Goal: Task Accomplishment & Management: Complete application form

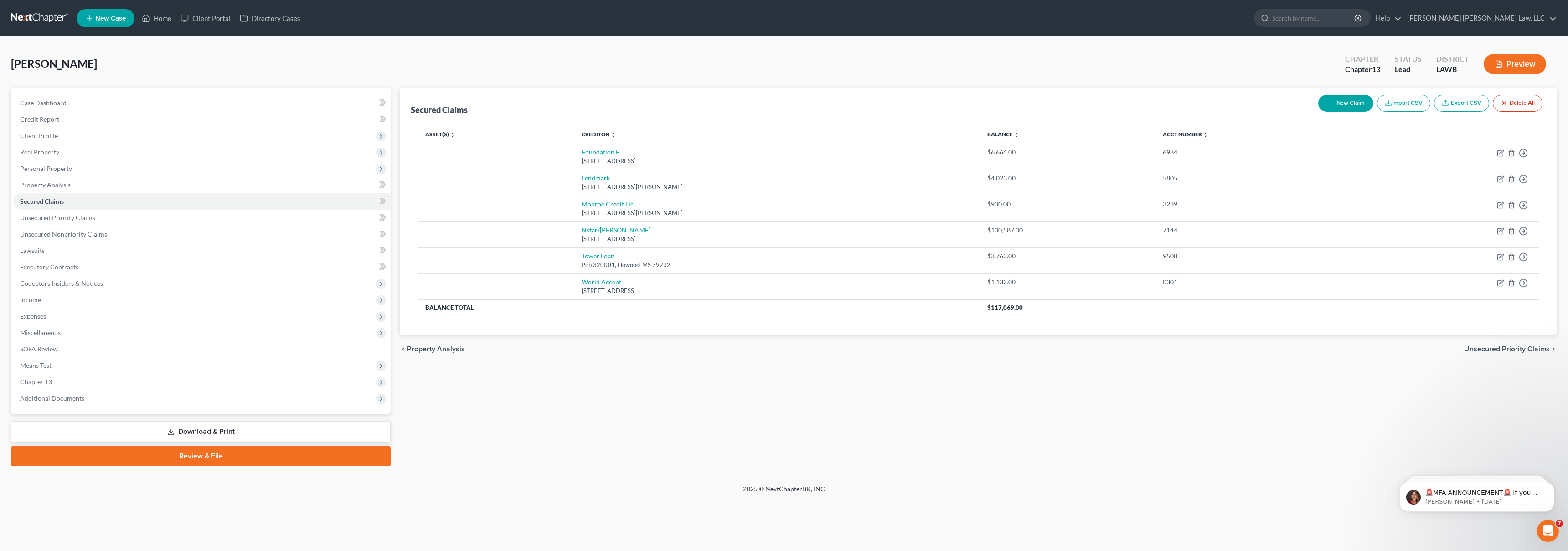
click at [42, 17] on link at bounding box center [40, 18] width 58 height 16
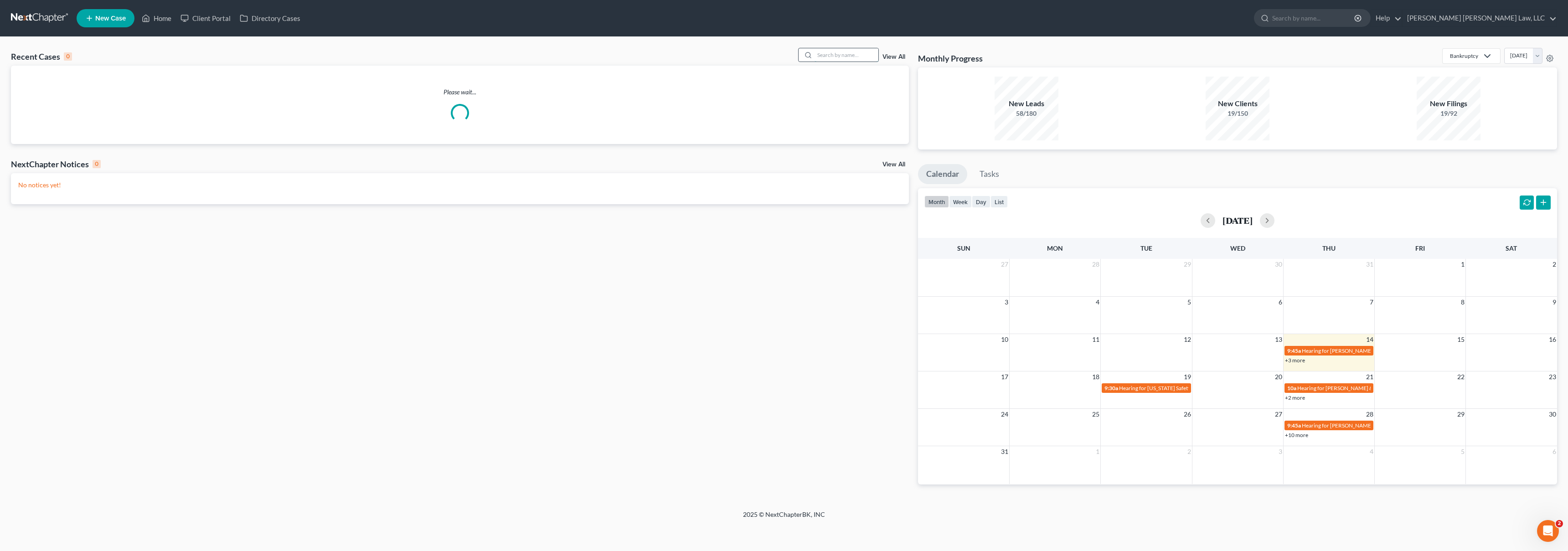
click at [846, 57] on input "search" at bounding box center [846, 55] width 64 height 13
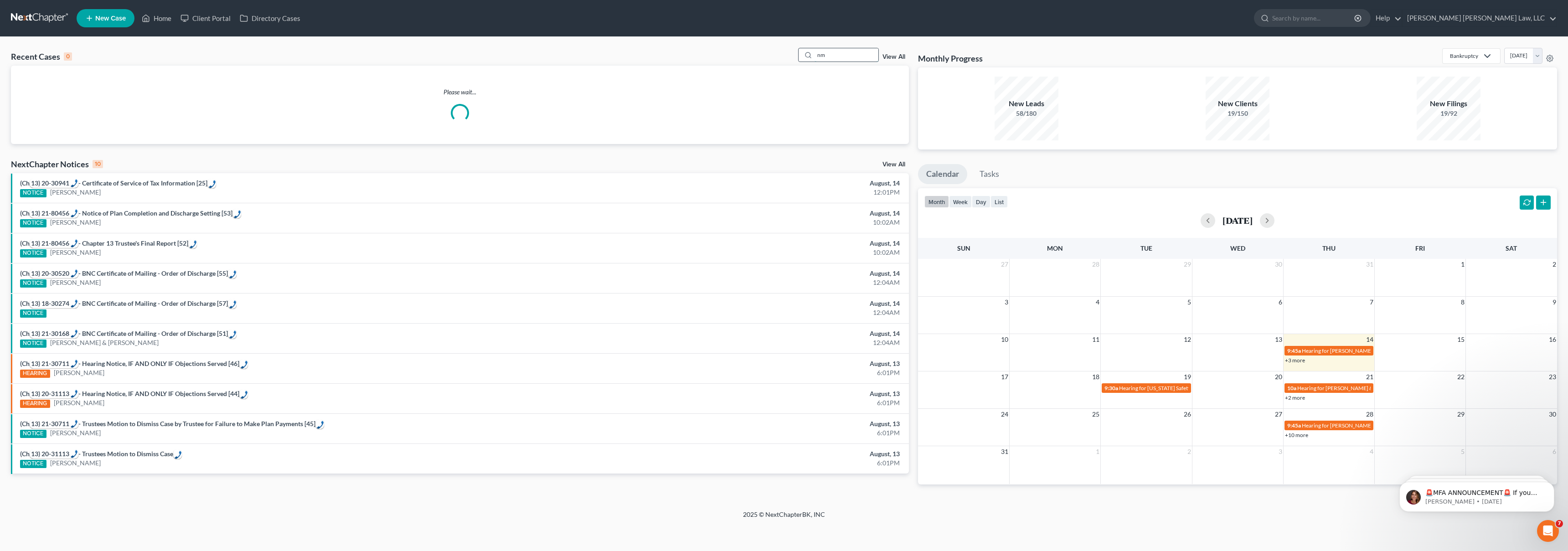
type input "n"
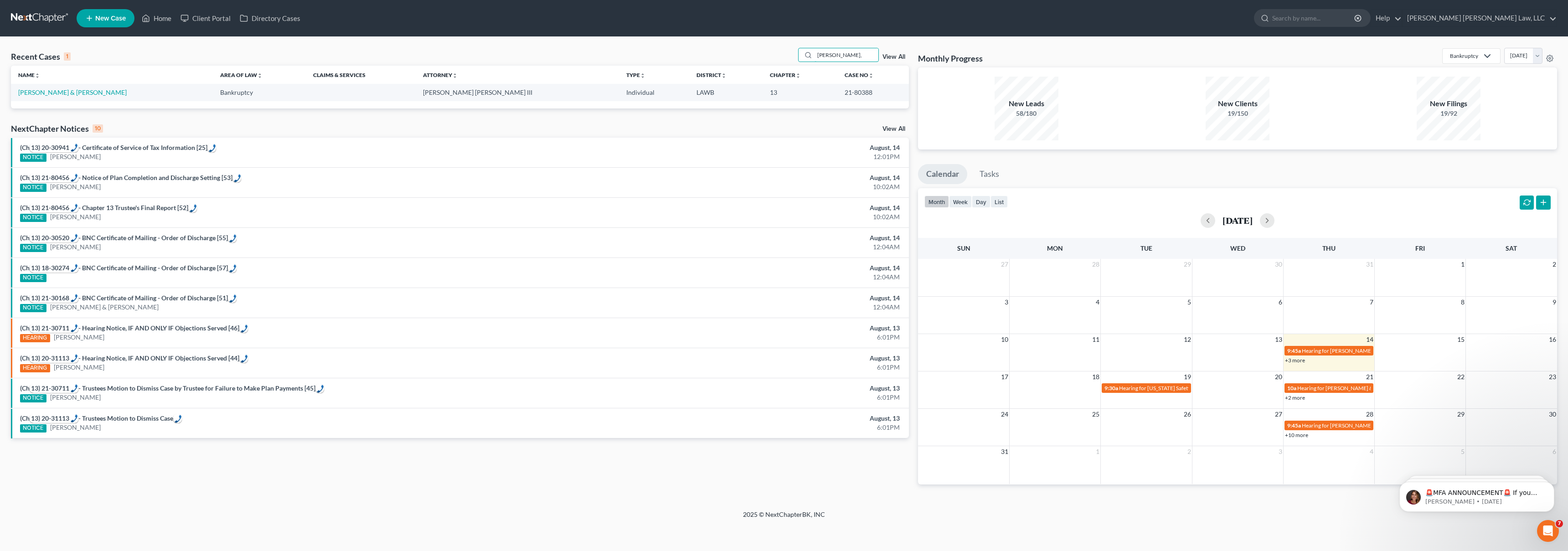
type input "[PERSON_NAME],"
click at [26, 23] on link at bounding box center [40, 18] width 58 height 16
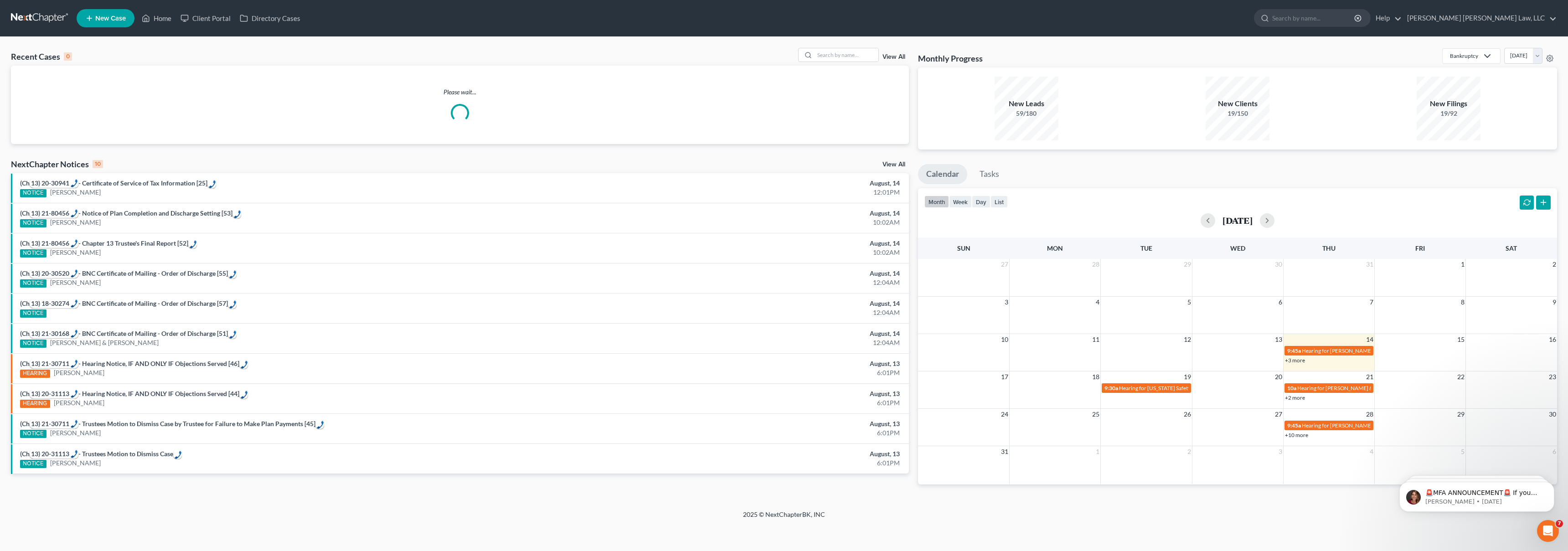
click at [108, 16] on span "New Case" at bounding box center [111, 18] width 30 height 7
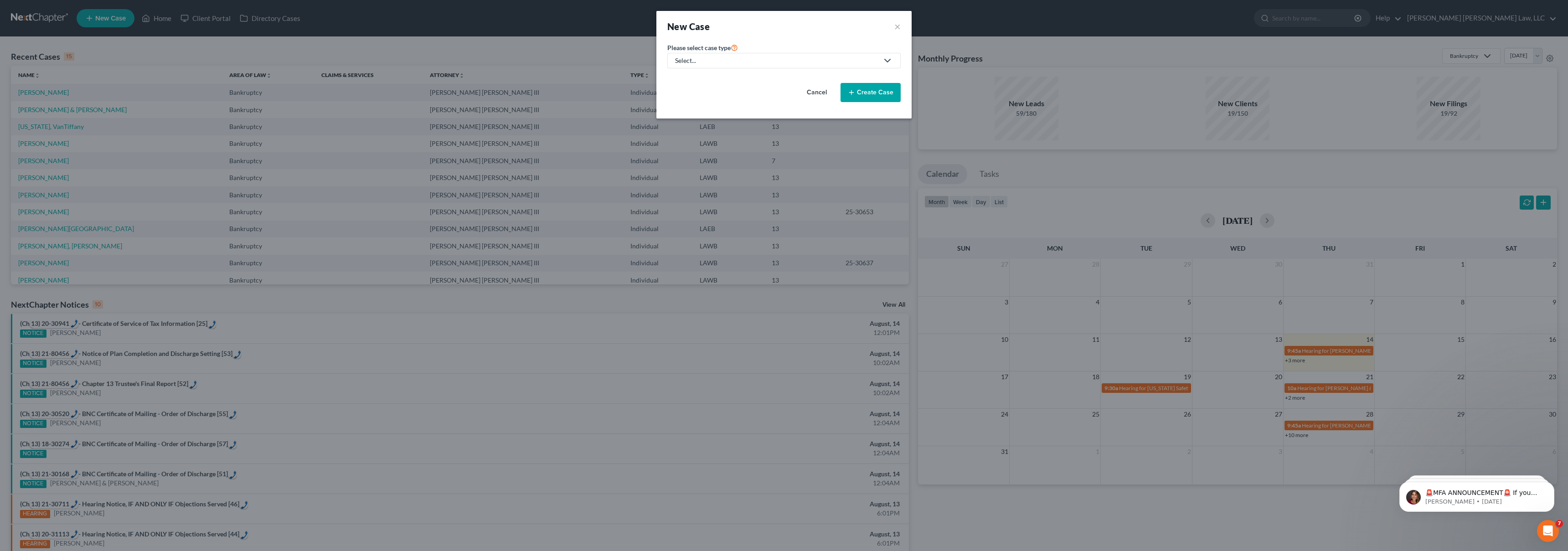
click at [735, 63] on div "Select..." at bounding box center [777, 60] width 203 height 9
click at [709, 80] on div "Bankruptcy" at bounding box center [716, 79] width 81 height 9
select select "36"
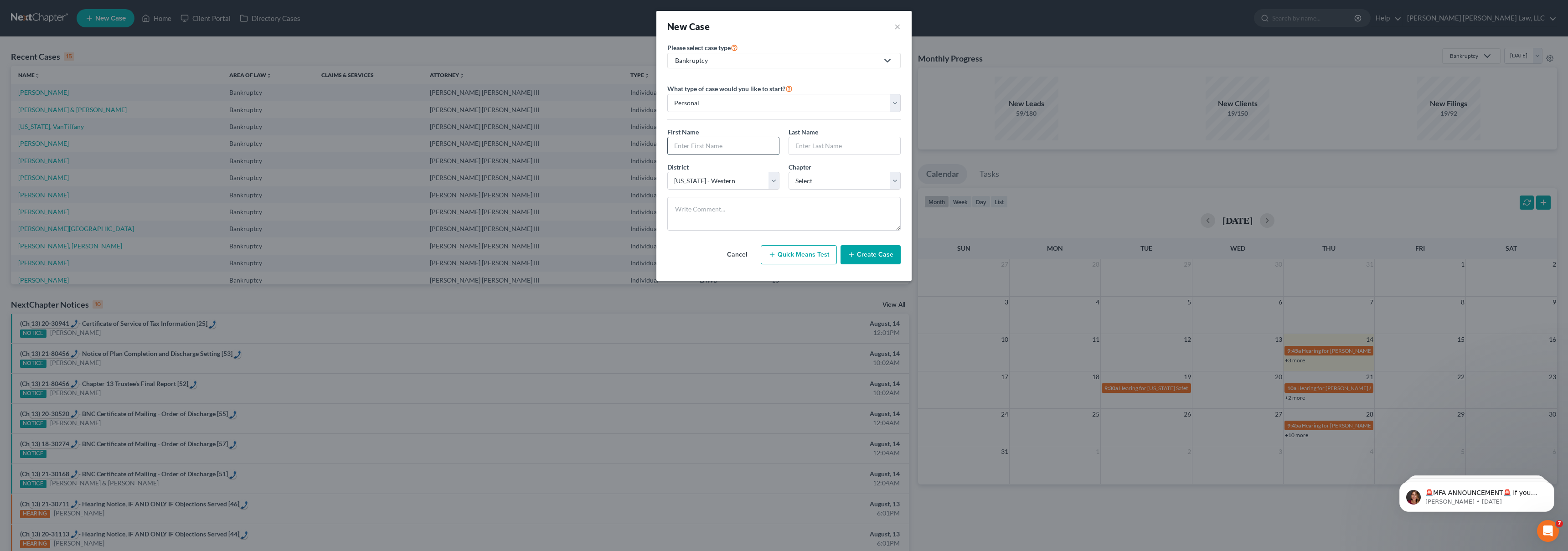
click at [692, 149] on input "text" at bounding box center [723, 146] width 111 height 17
type input "Wanda"
type input "Baker"
select select "3"
click at [888, 257] on button "Create Case" at bounding box center [870, 254] width 60 height 19
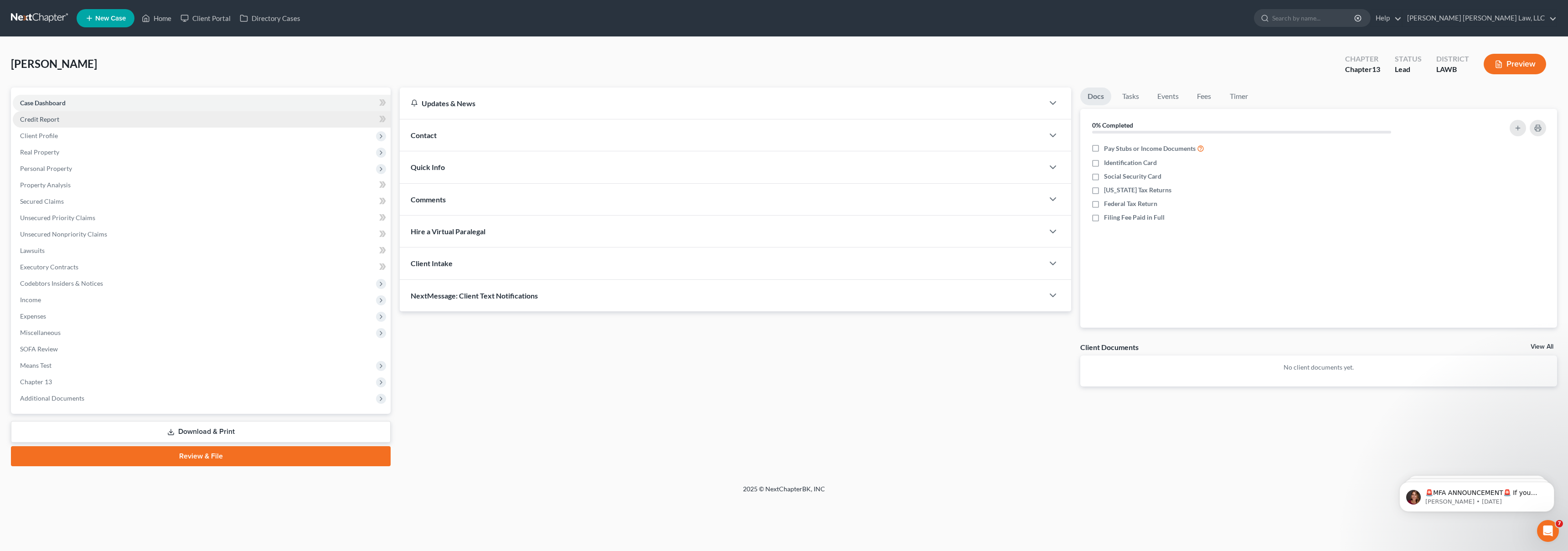
click at [97, 119] on link "Credit Report" at bounding box center [201, 119] width 378 height 16
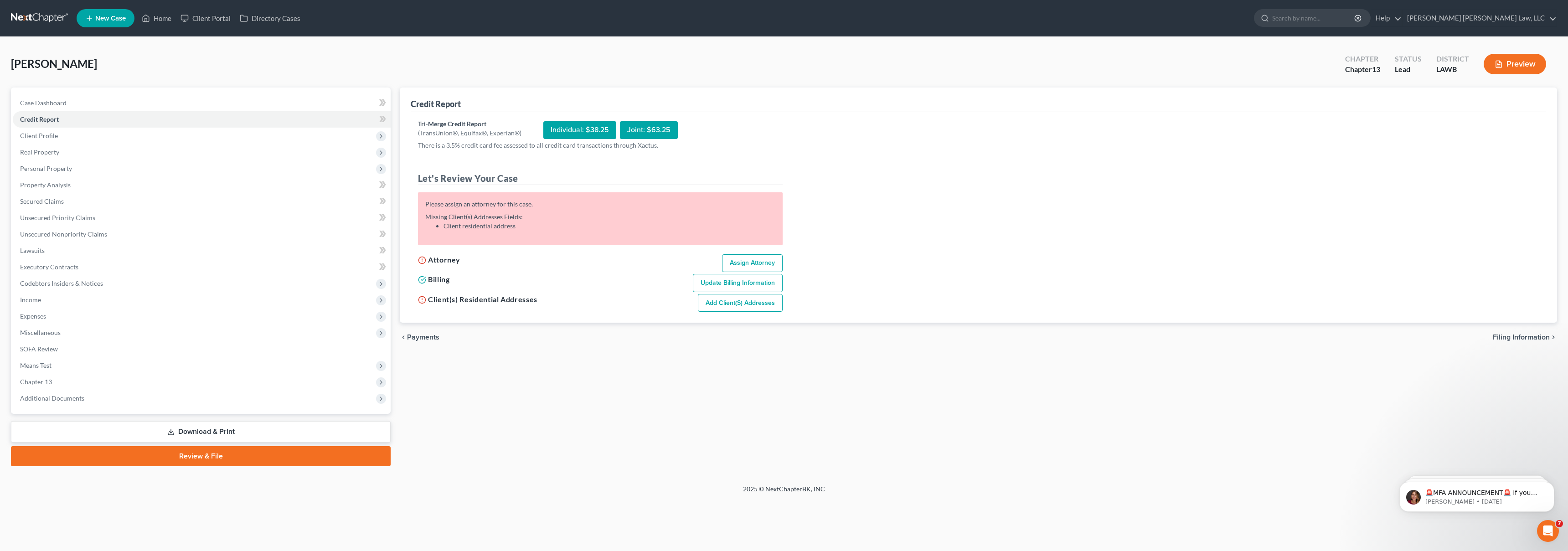
click at [753, 259] on link "Assign Attorney" at bounding box center [752, 264] width 61 height 18
select select "1"
select select "0"
select select "3"
select select "36"
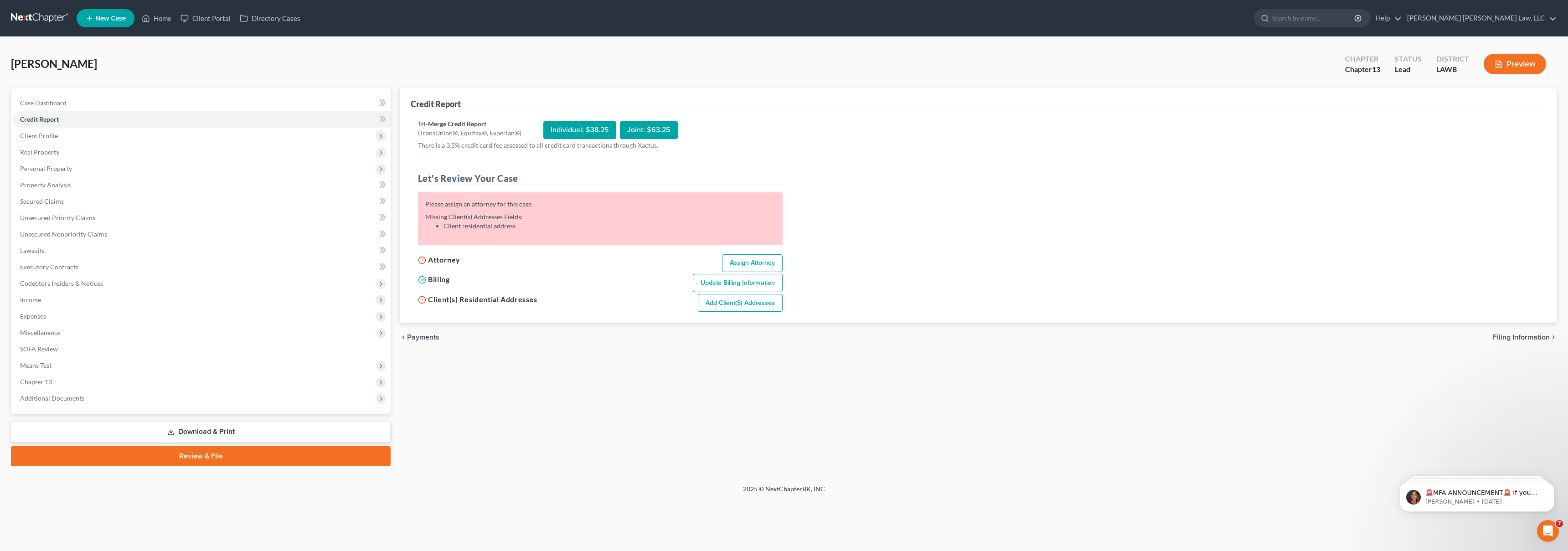
select select "19"
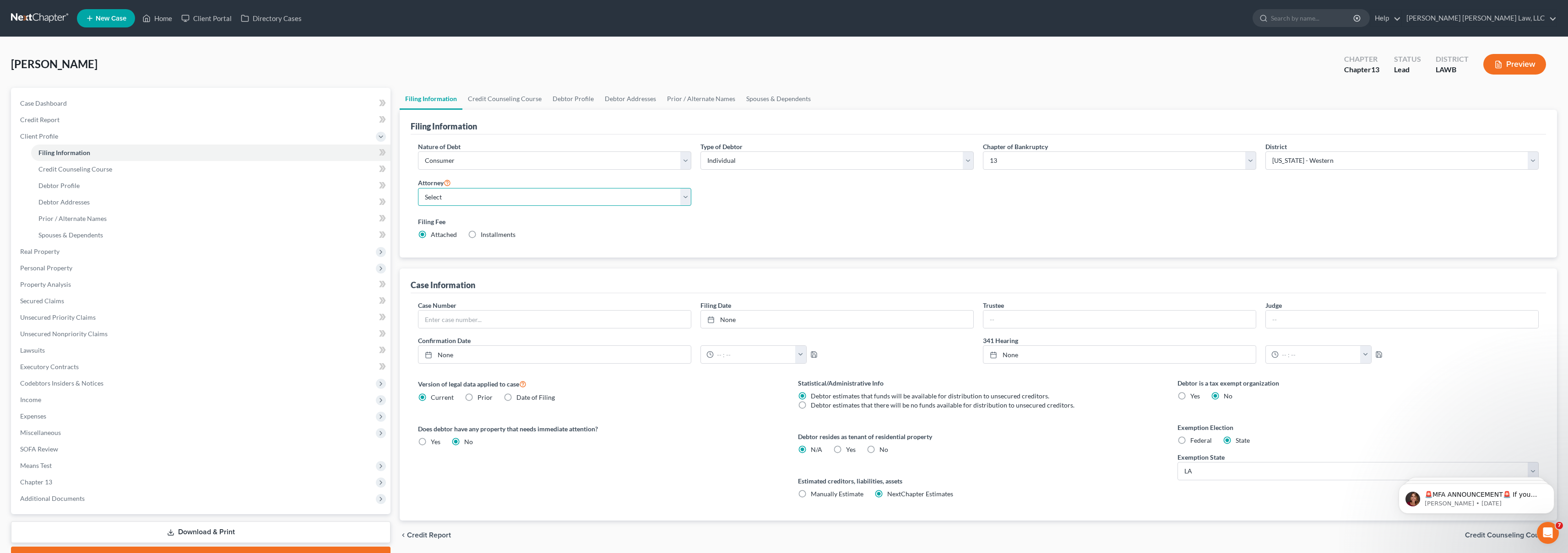
click at [485, 200] on select "Select E. Orum Young III - LAWB E. Orum Young III - LAMB E. Orum Young III - LA…" at bounding box center [554, 197] width 273 height 18
select select "0"
click at [143, 123] on link "Credit Report" at bounding box center [202, 120] width 378 height 16
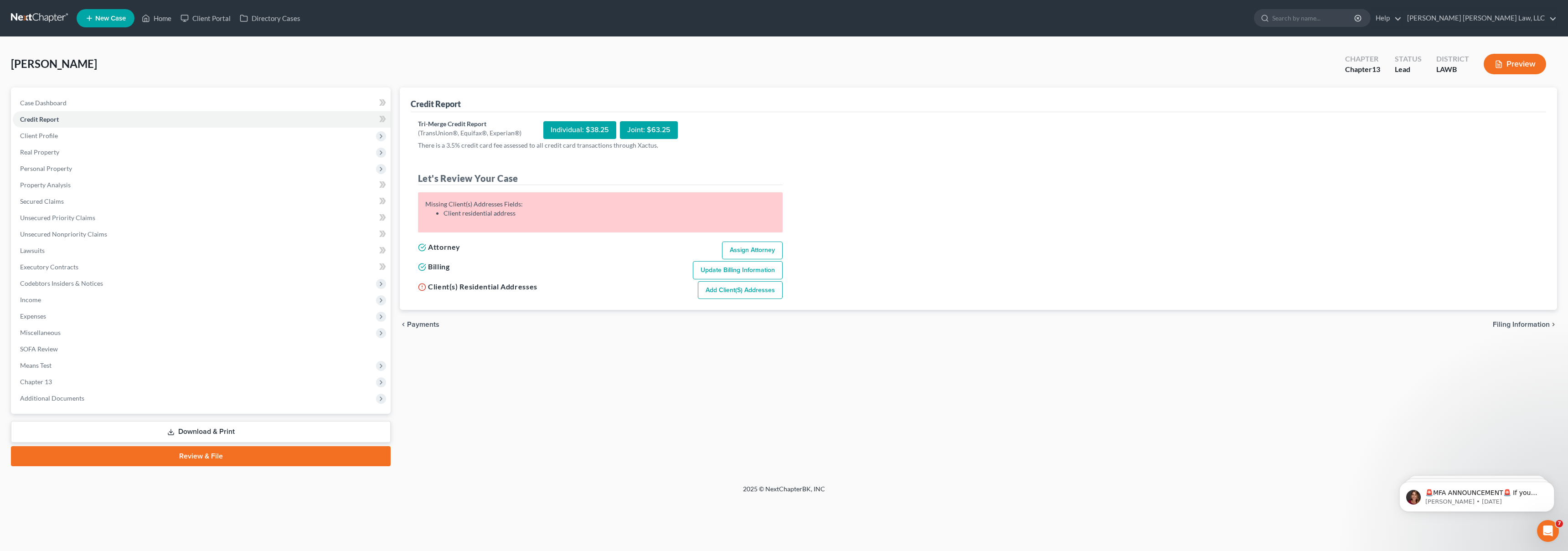
click at [747, 289] on link "Add Client(s) Addresses" at bounding box center [740, 290] width 85 height 18
select select "0"
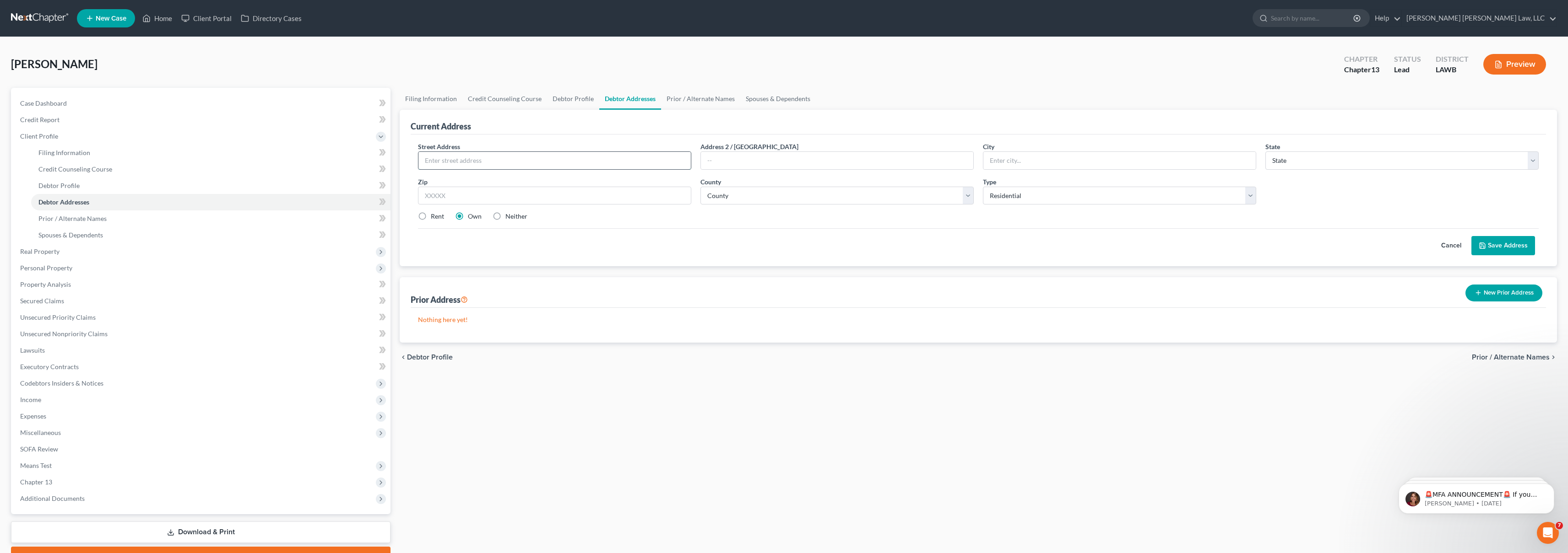
click at [469, 163] on input "text" at bounding box center [554, 161] width 273 height 17
type input "410 Lincoln Road"
type input "Monroe"
select select "19"
type input "71203"
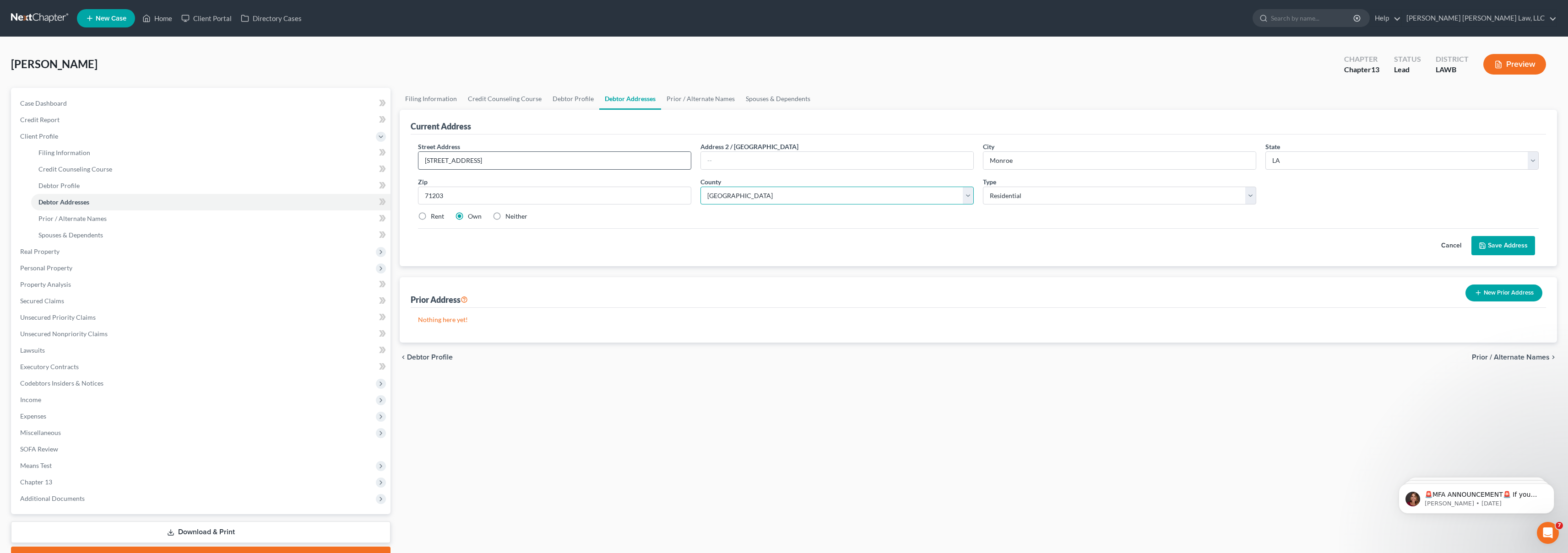
select select "36"
click at [431, 218] on label "Rent" at bounding box center [438, 216] width 13 height 9
click at [435, 218] on input "Rent" at bounding box center [438, 215] width 6 height 6
radio input "true"
click at [1520, 249] on button "Save Address" at bounding box center [1503, 245] width 64 height 19
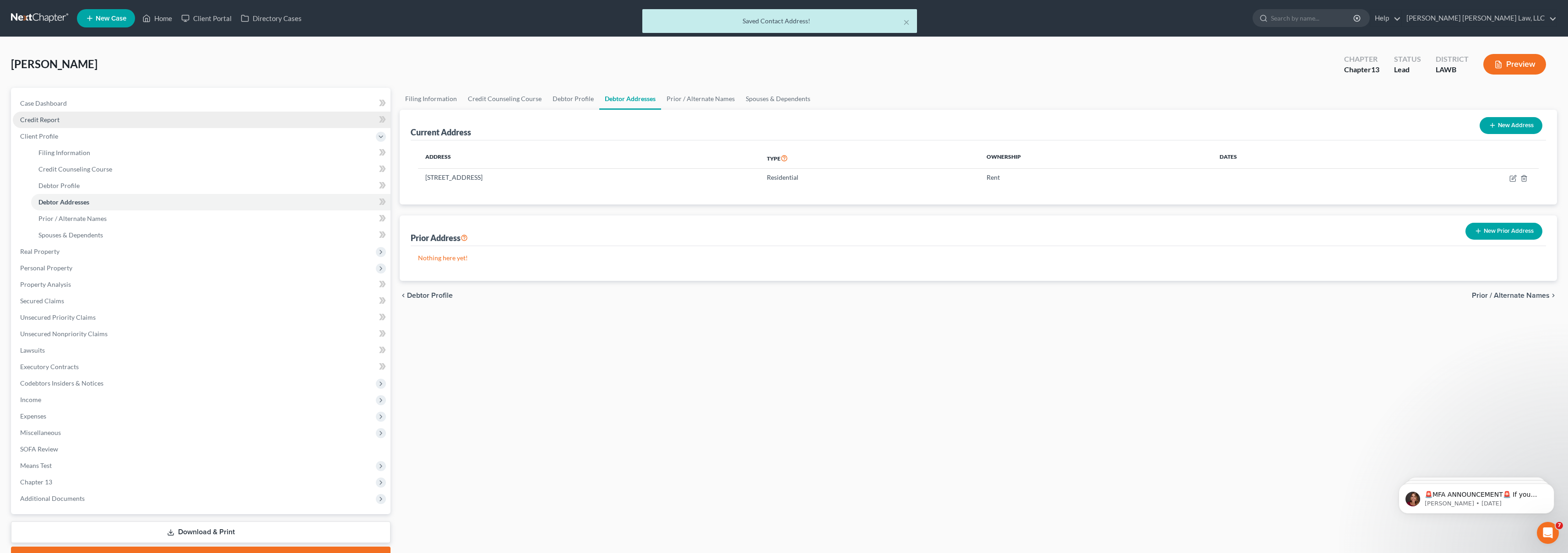
click at [99, 122] on link "Credit Report" at bounding box center [202, 120] width 378 height 16
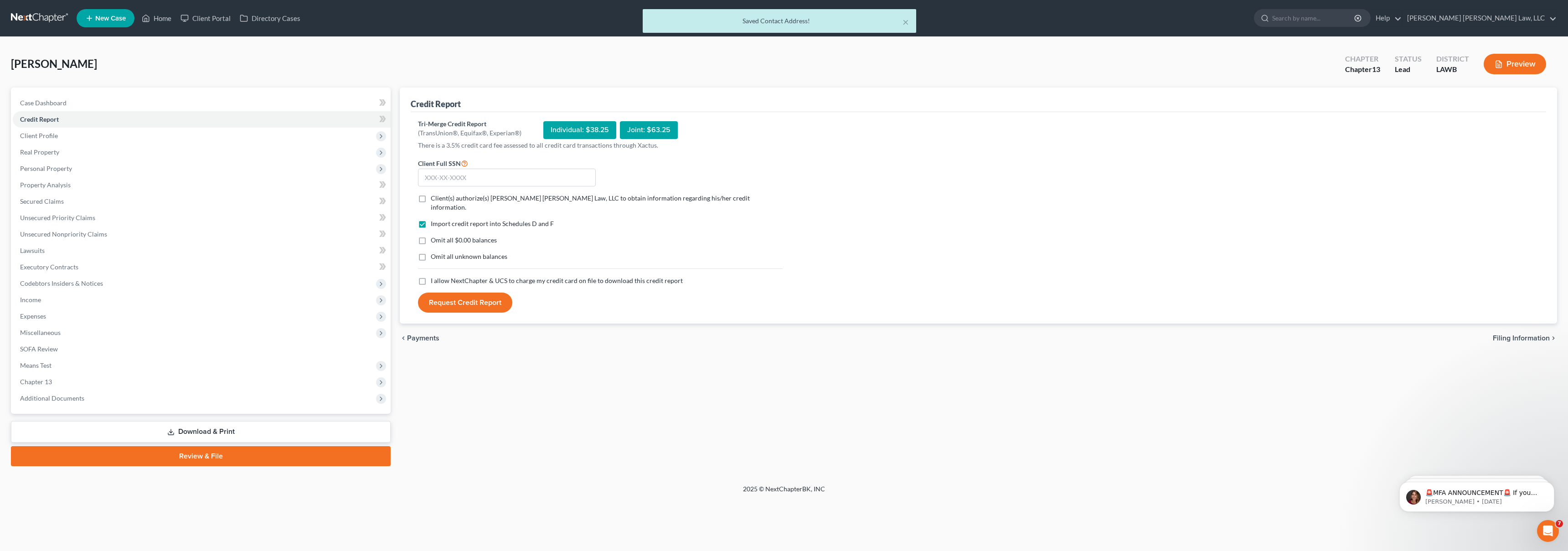
click at [431, 276] on label "I allow NextChapter & UCS to charge my credit card on file to download this cre…" at bounding box center [557, 281] width 252 height 9
click at [435, 276] on input "I allow NextChapter & UCS to charge my credit card on file to download this cre…" at bounding box center [438, 279] width 6 height 6
checkbox input "true"
click at [431, 252] on label "Omit all unknown balances" at bounding box center [469, 256] width 77 height 9
click at [435, 252] on input "Omit all unknown balances" at bounding box center [438, 255] width 6 height 6
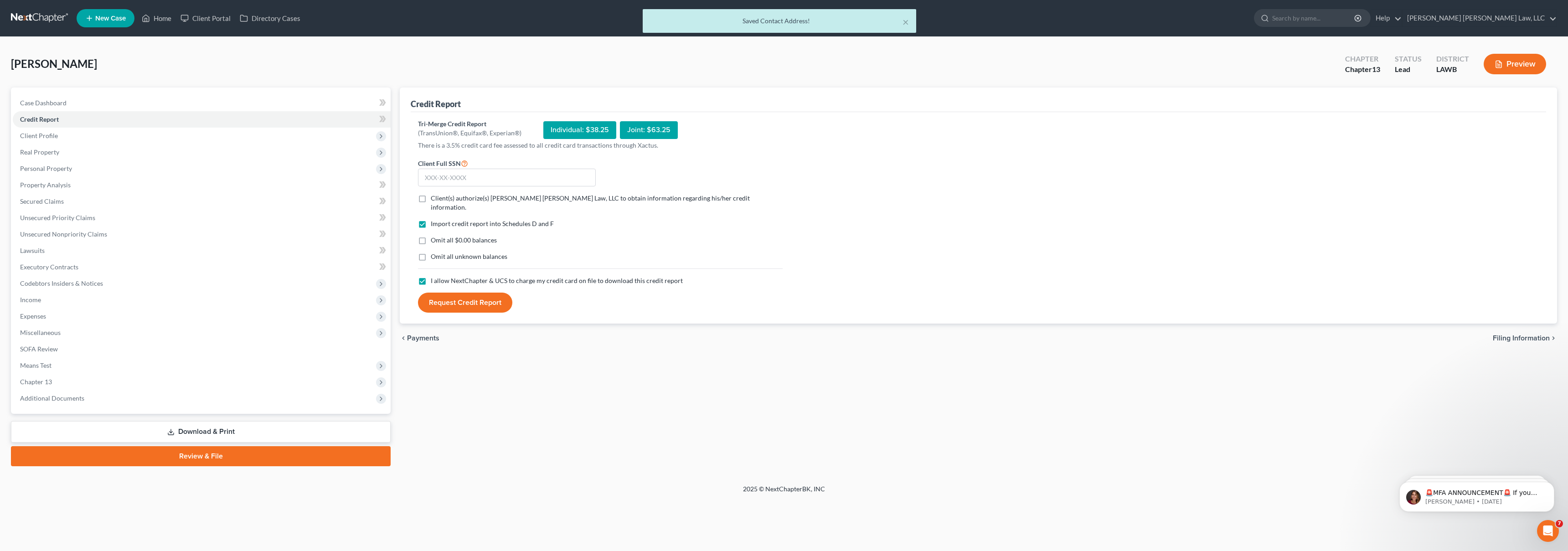
checkbox input "true"
click at [431, 236] on label "Omit all $0.00 balances" at bounding box center [464, 240] width 66 height 9
click at [435, 236] on input "Omit all $0.00 balances" at bounding box center [438, 239] width 6 height 6
checkbox input "true"
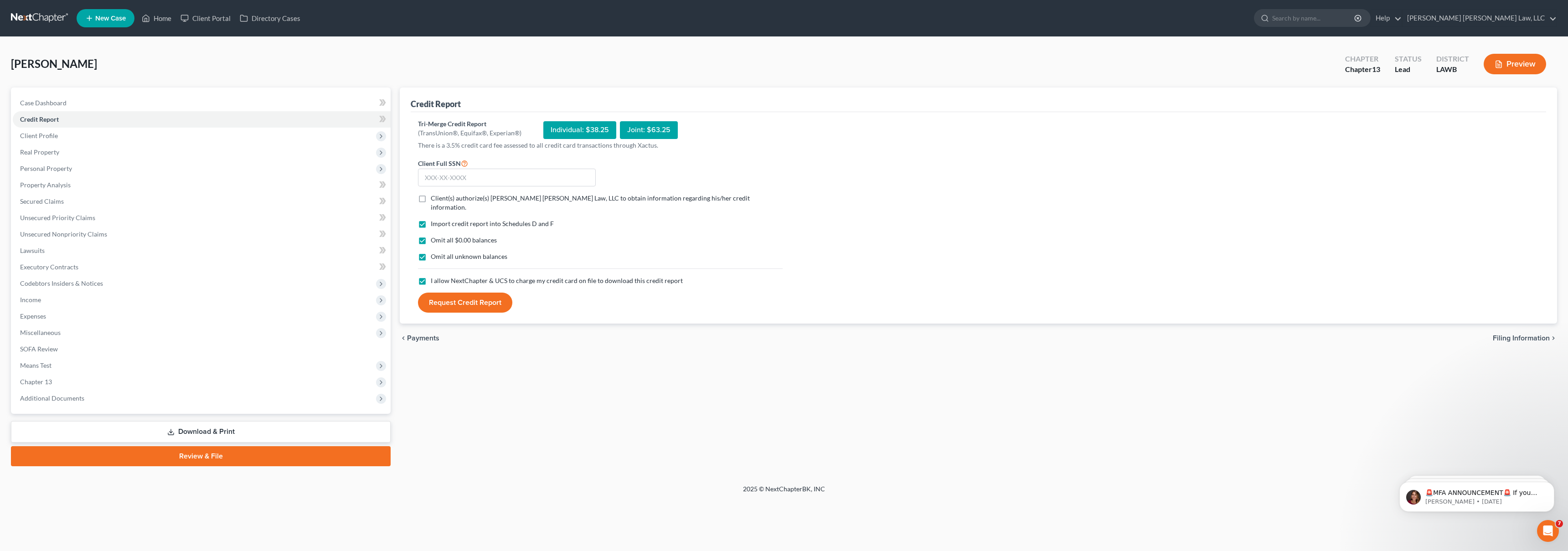
click at [431, 195] on label "Client(s) authorize(s) E. Orum Young Law, LLC to obtain information regarding h…" at bounding box center [607, 203] width 352 height 18
click at [435, 195] on input "Client(s) authorize(s) E. Orum Young Law, LLC to obtain information regarding h…" at bounding box center [438, 197] width 6 height 6
checkbox input "true"
click at [447, 180] on input "text" at bounding box center [507, 178] width 178 height 18
type input "438-33-9278"
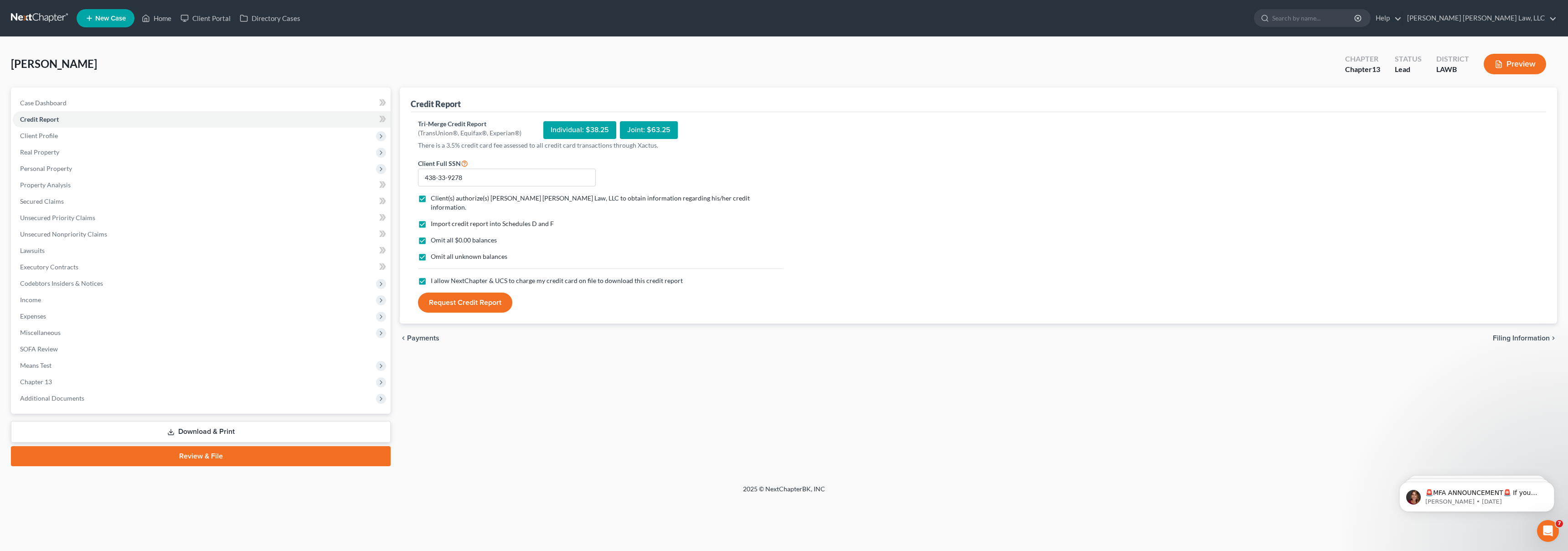
click at [480, 296] on button "Request Credit Report" at bounding box center [465, 303] width 94 height 20
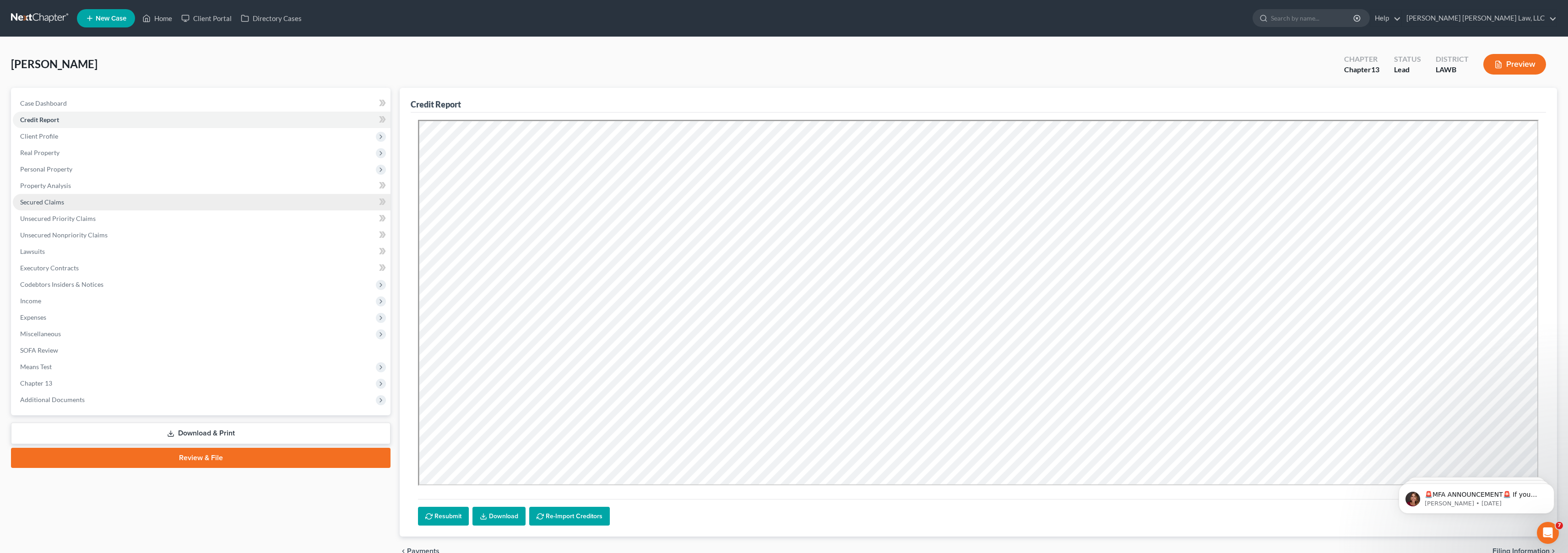
click at [100, 196] on link "Secured Claims" at bounding box center [202, 202] width 378 height 16
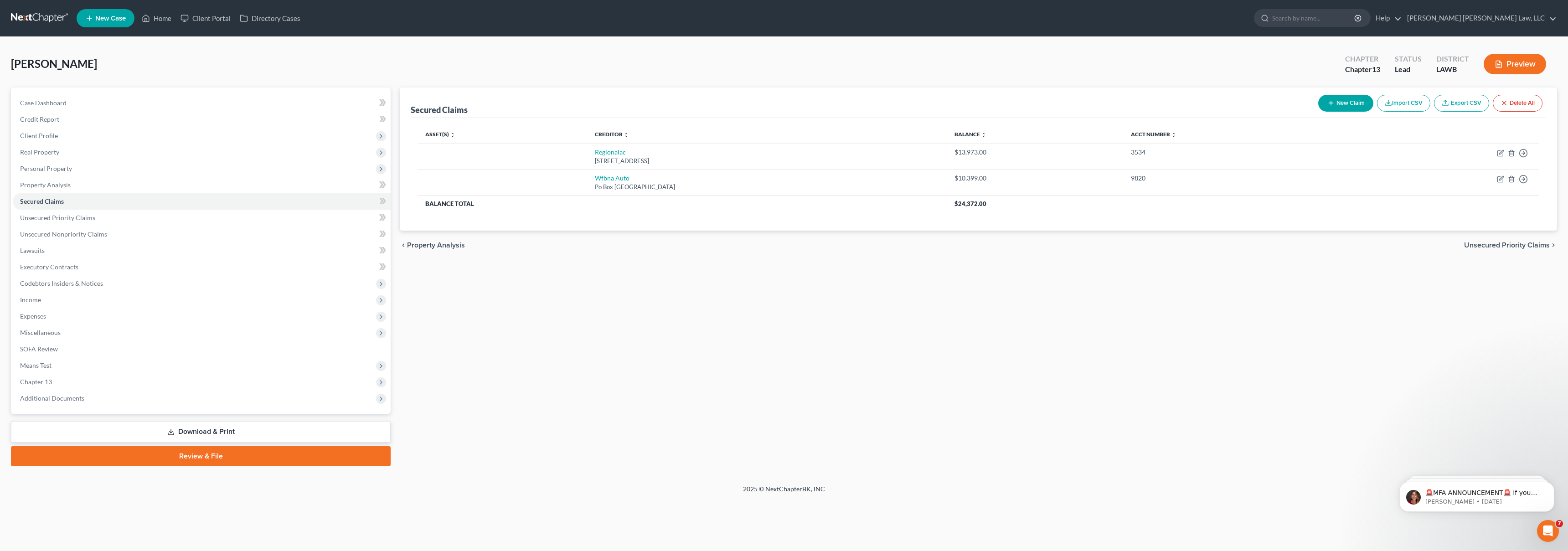
click at [986, 133] on link "Balance expand_more expand_less unfold_more" at bounding box center [970, 134] width 32 height 7
click at [985, 132] on link "Balance expand_more expand_less unfold_more" at bounding box center [970, 134] width 31 height 7
click at [194, 122] on link "Credit Report" at bounding box center [201, 119] width 378 height 16
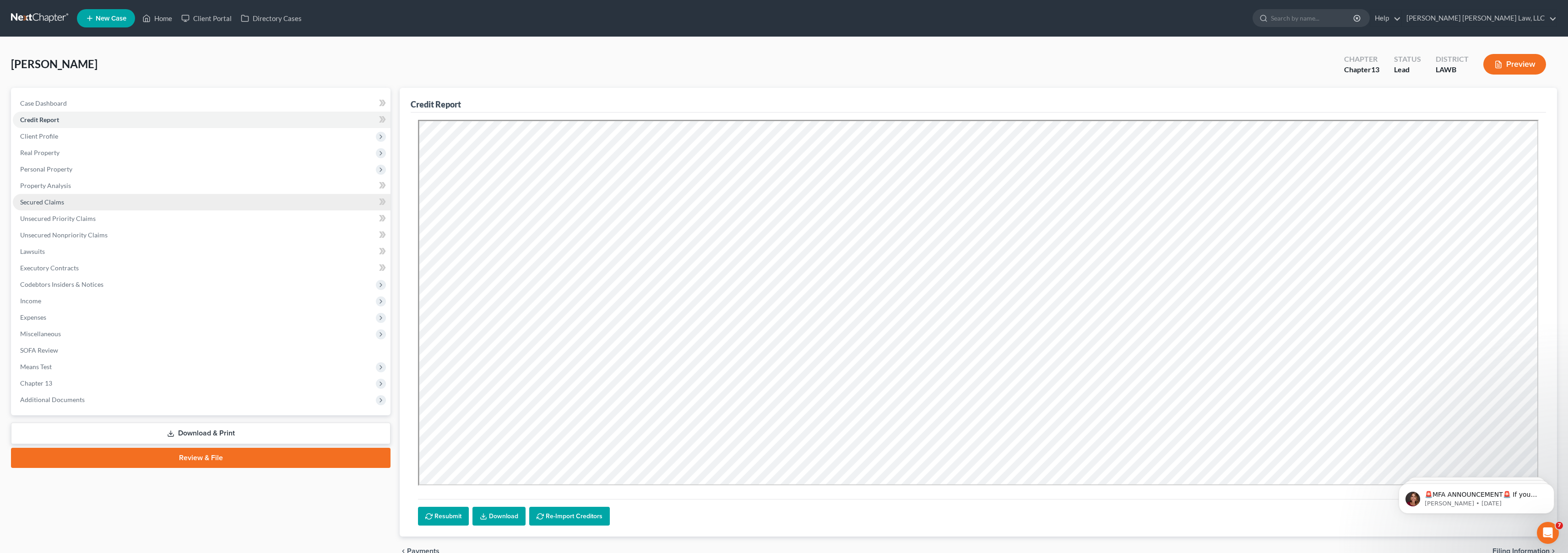
click at [114, 205] on link "Secured Claims" at bounding box center [202, 202] width 378 height 16
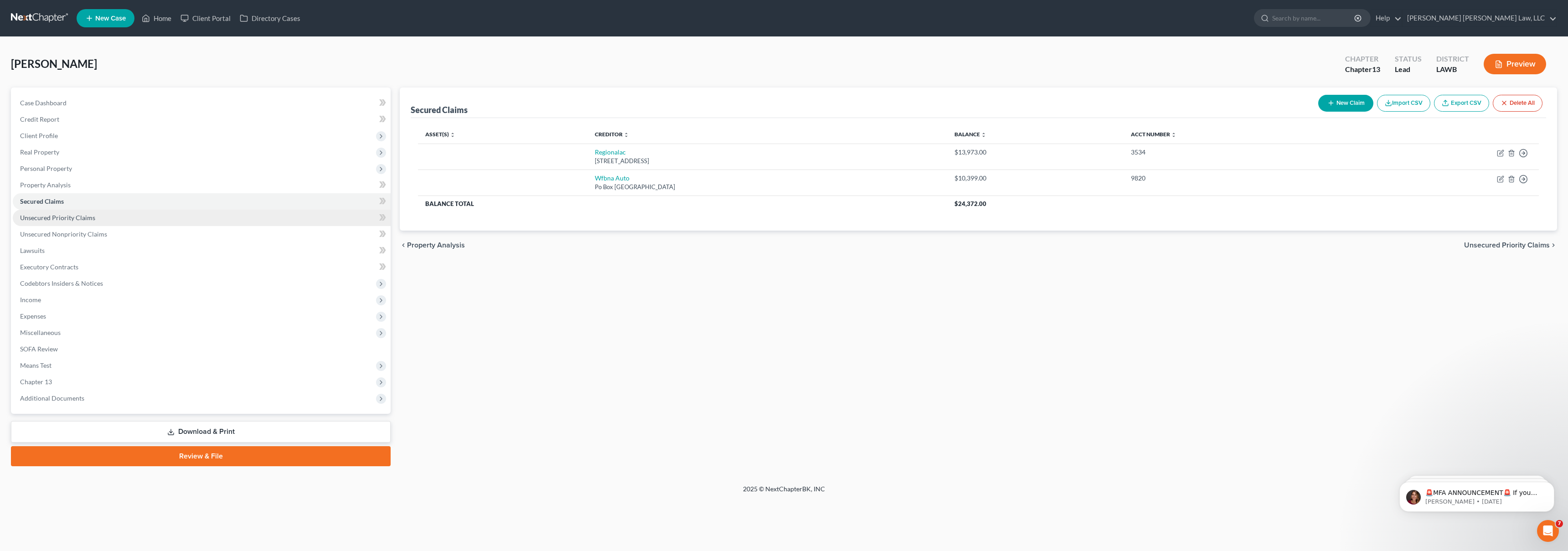
click at [141, 220] on link "Unsecured Priority Claims" at bounding box center [201, 217] width 378 height 16
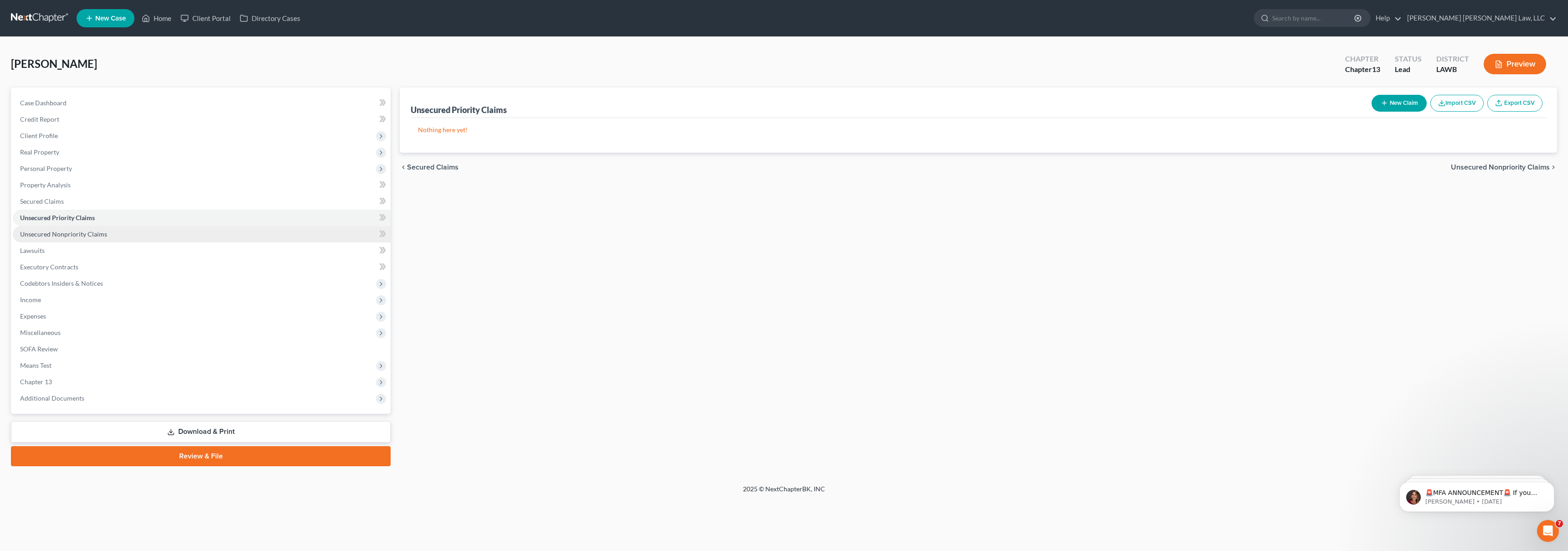
click at [142, 231] on link "Unsecured Nonpriority Claims" at bounding box center [201, 234] width 378 height 16
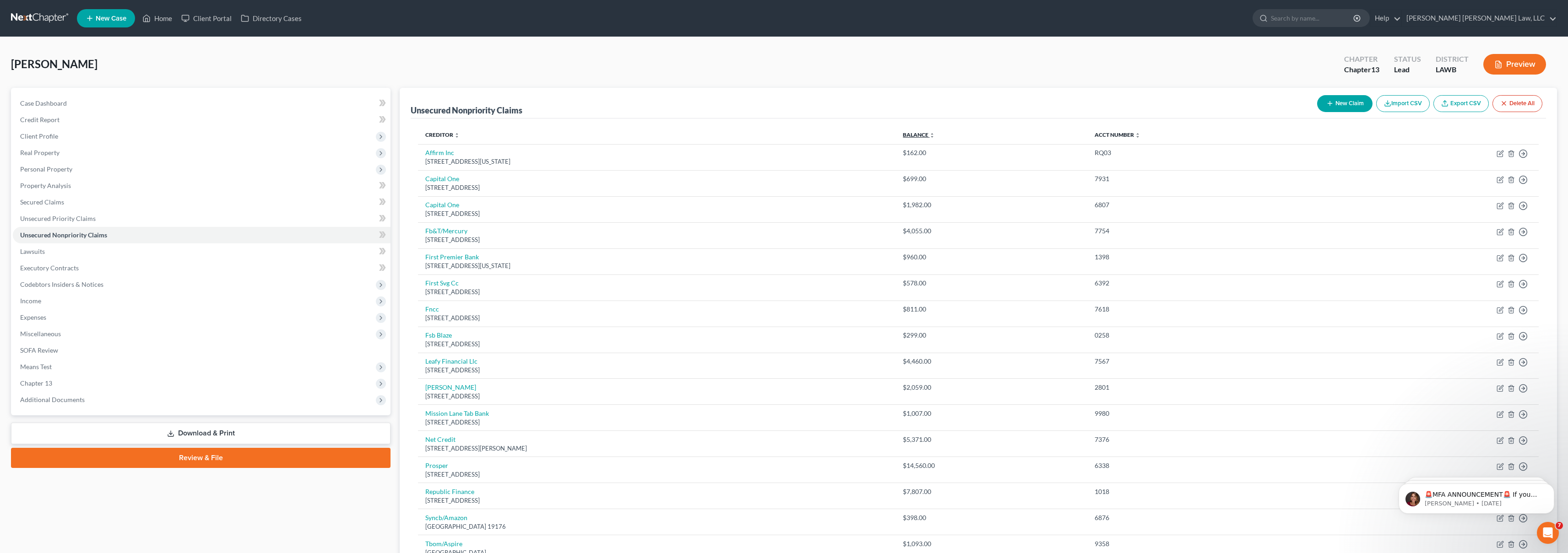
click at [935, 134] on link "Balance expand_more expand_less unfold_more" at bounding box center [919, 134] width 32 height 7
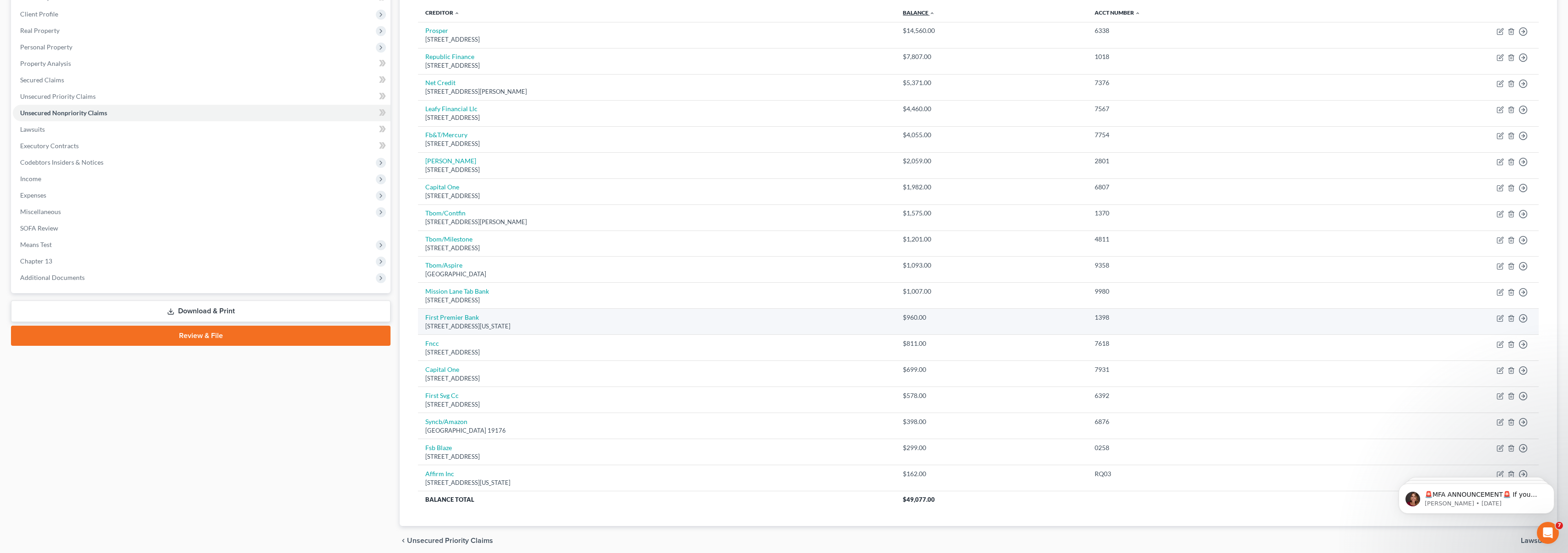
scroll to position [126, 0]
